Goal: Obtain resource: Download file/media

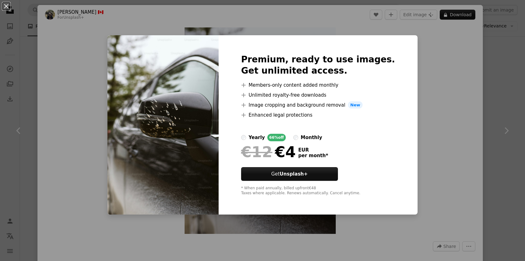
scroll to position [422, 0]
click at [411, 139] on div "An X shape Premium, ready to use images. Get unlimited access. A plus sign Memb…" at bounding box center [262, 130] width 525 height 261
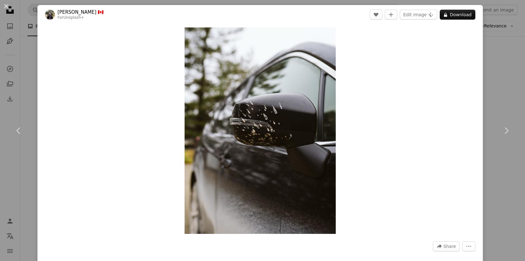
click at [17, 71] on div "An X shape Chevron left Chevron right [PERSON_NAME] 🇨🇦 For Unsplash+ A heart A …" at bounding box center [262, 130] width 525 height 261
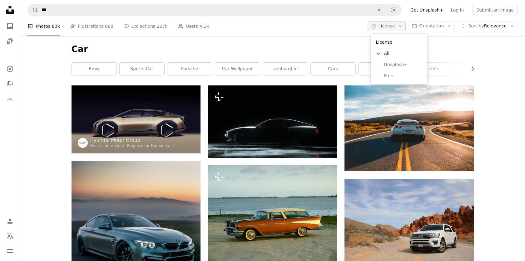
click at [386, 30] on button "A copyright icon © License Arrow down" at bounding box center [386, 26] width 38 height 10
click at [391, 74] on span "Free" at bounding box center [403, 76] width 38 height 6
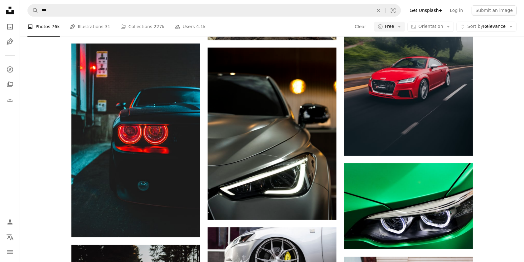
scroll to position [2425, 0]
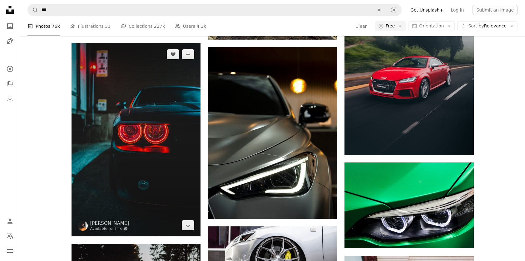
click at [151, 123] on img at bounding box center [135, 140] width 129 height 194
